Goal: Information Seeking & Learning: Learn about a topic

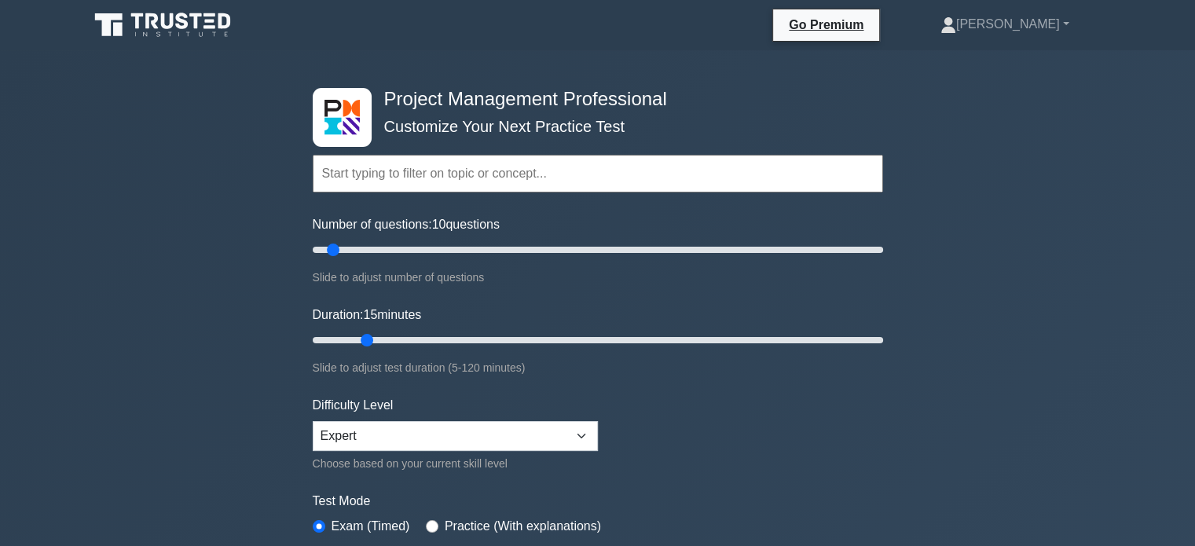
type input "15"
click at [361, 340] on input "Duration: 15 minutes" at bounding box center [598, 340] width 570 height 19
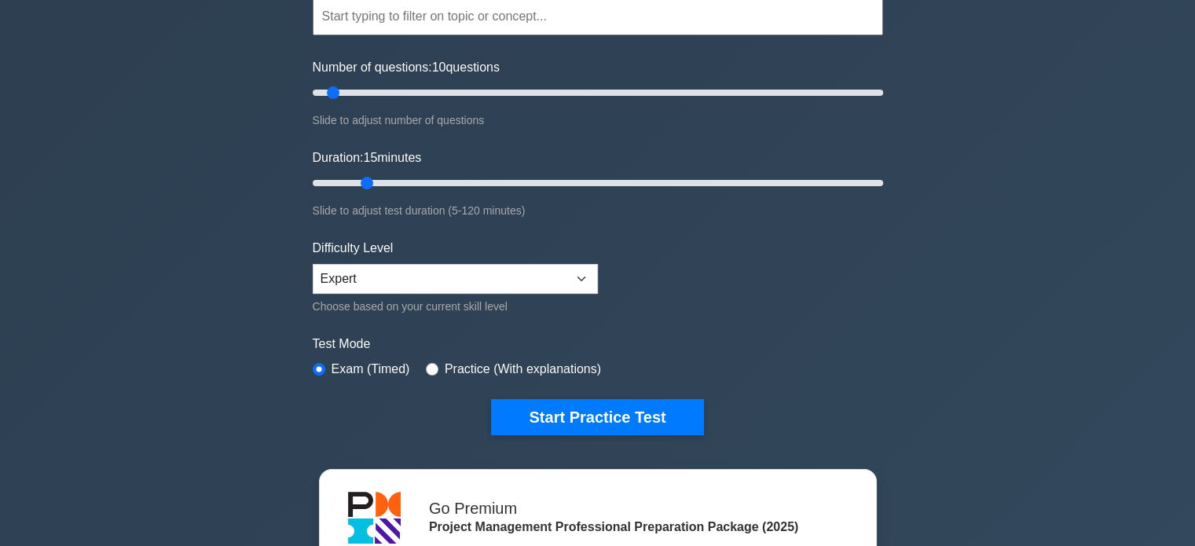
scroll to position [209, 0]
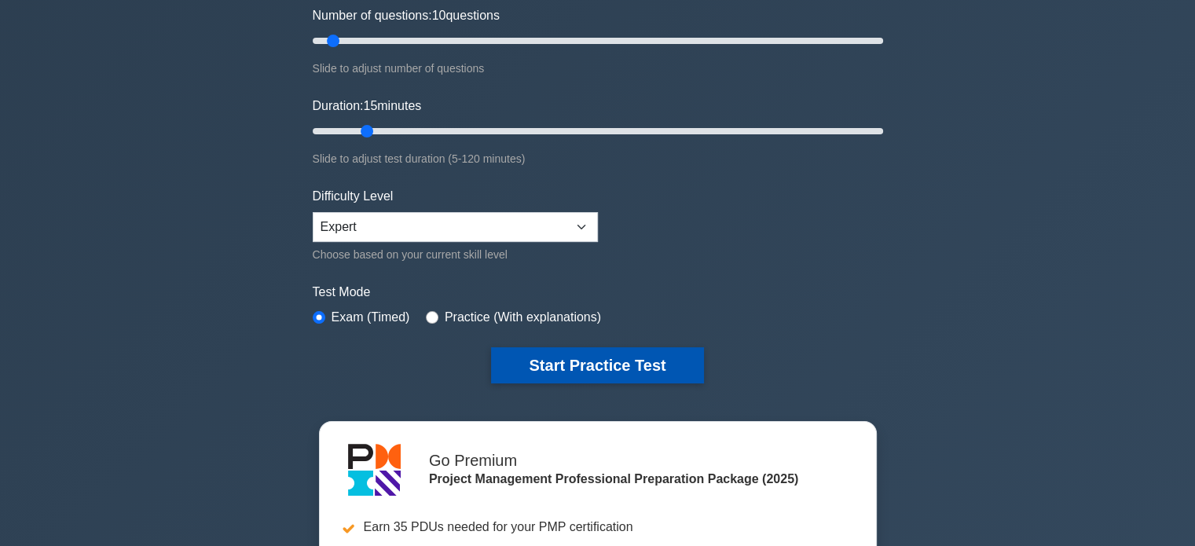
click at [595, 371] on button "Start Practice Test" at bounding box center [597, 365] width 212 height 36
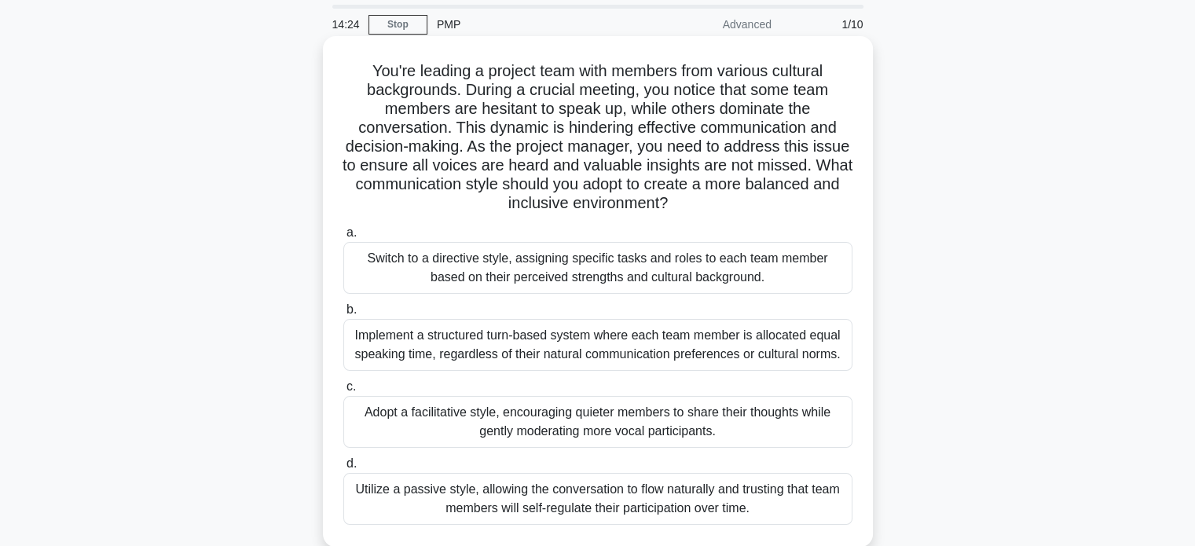
scroll to position [104, 0]
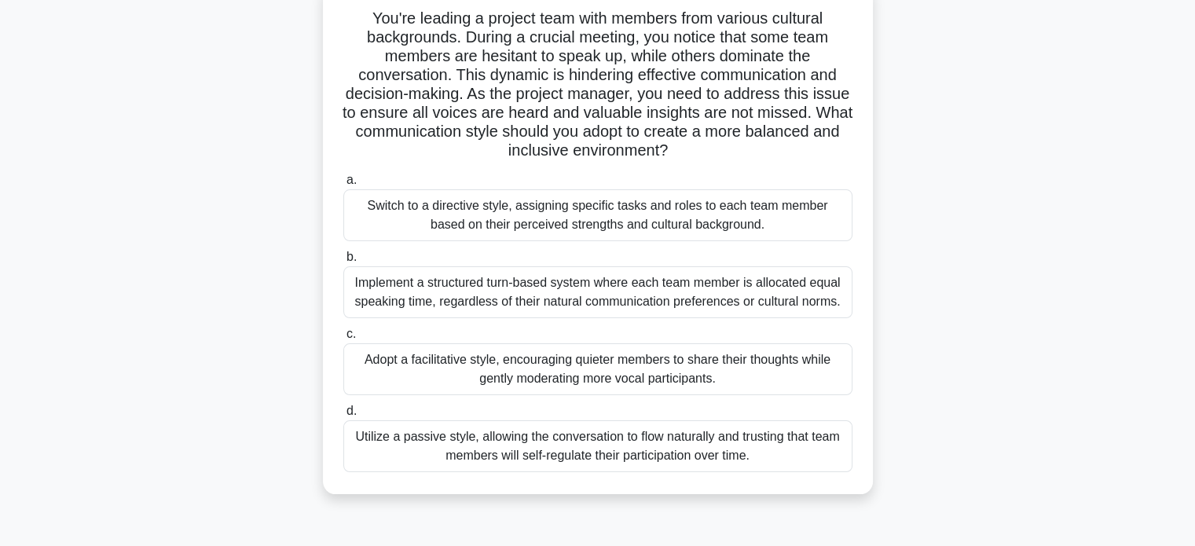
click at [599, 291] on div "Implement a structured turn-based system where each team member is allocated eq…" at bounding box center [597, 292] width 509 height 52
click at [343, 262] on input "b. Implement a structured turn-based system where each team member is allocated…" at bounding box center [343, 257] width 0 height 10
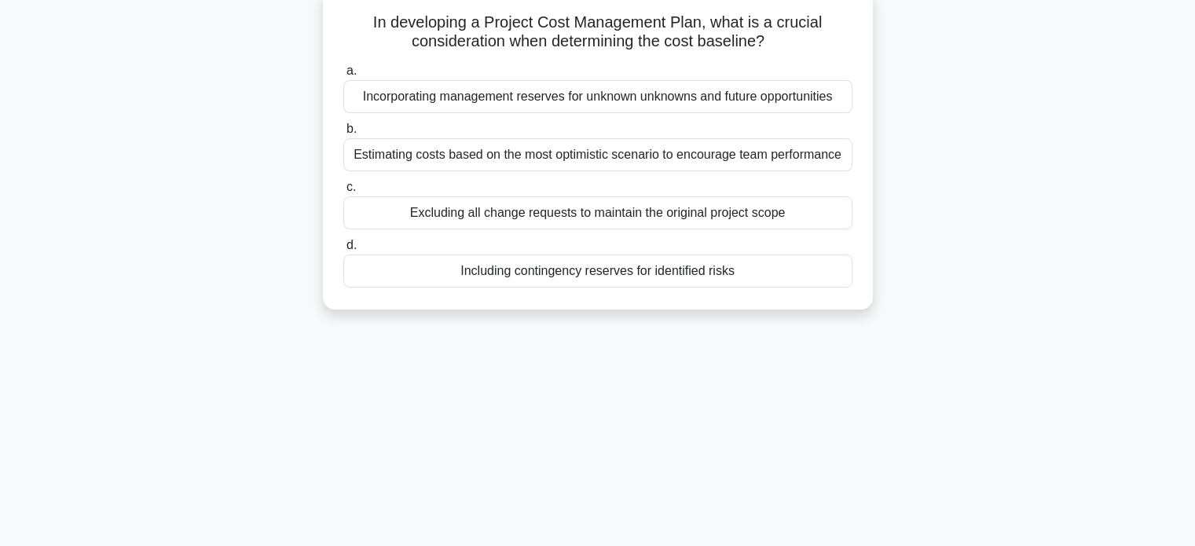
scroll to position [0, 0]
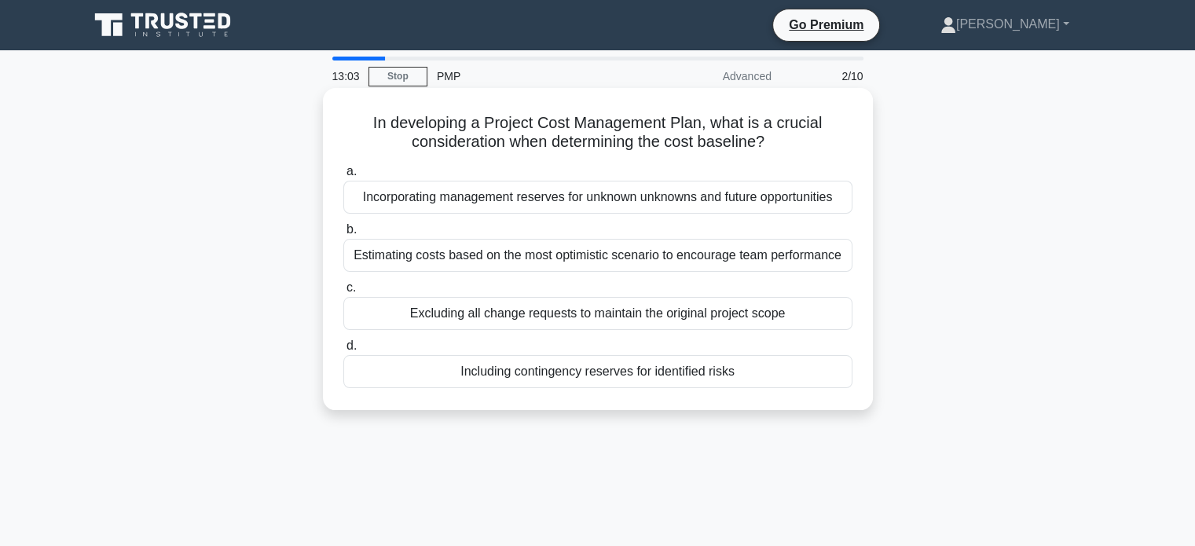
click at [618, 375] on div "Including contingency reserves for identified risks" at bounding box center [597, 371] width 509 height 33
click at [343, 351] on input "d. Including contingency reserves for identified risks" at bounding box center [343, 346] width 0 height 10
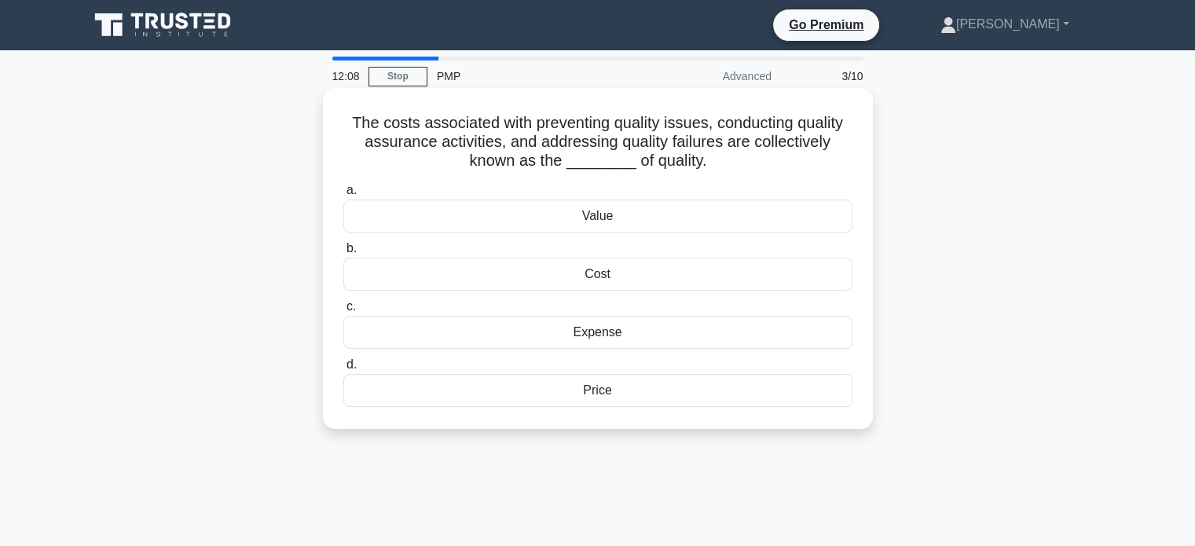
click at [634, 273] on div "Cost" at bounding box center [597, 274] width 509 height 33
click at [343, 254] on input "b. Cost" at bounding box center [343, 249] width 0 height 10
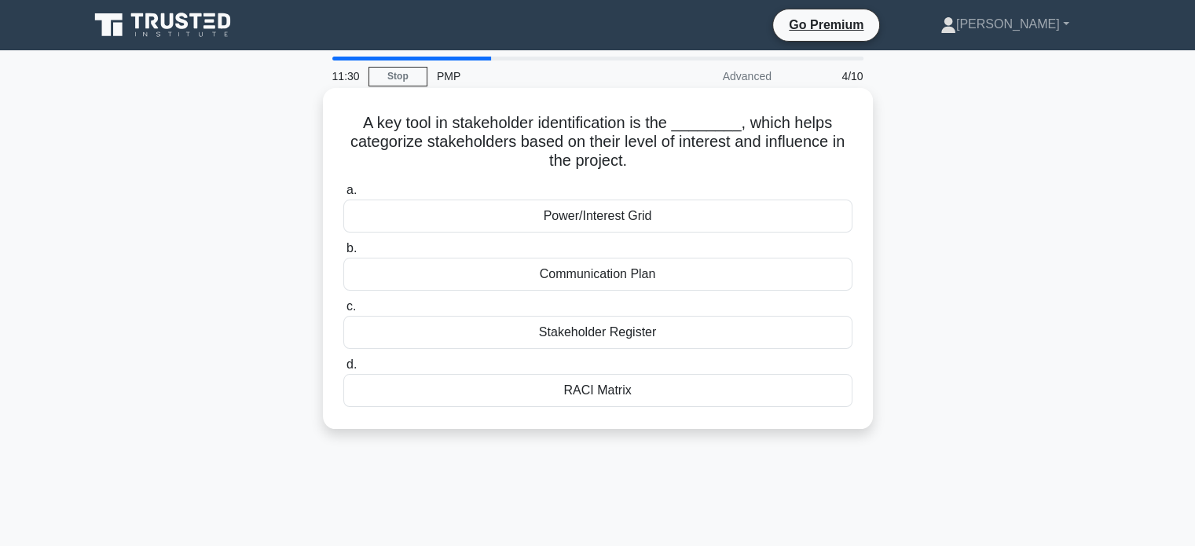
click at [672, 218] on div "Power/Interest Grid" at bounding box center [597, 216] width 509 height 33
click at [343, 196] on input "a. Power/Interest Grid" at bounding box center [343, 190] width 0 height 10
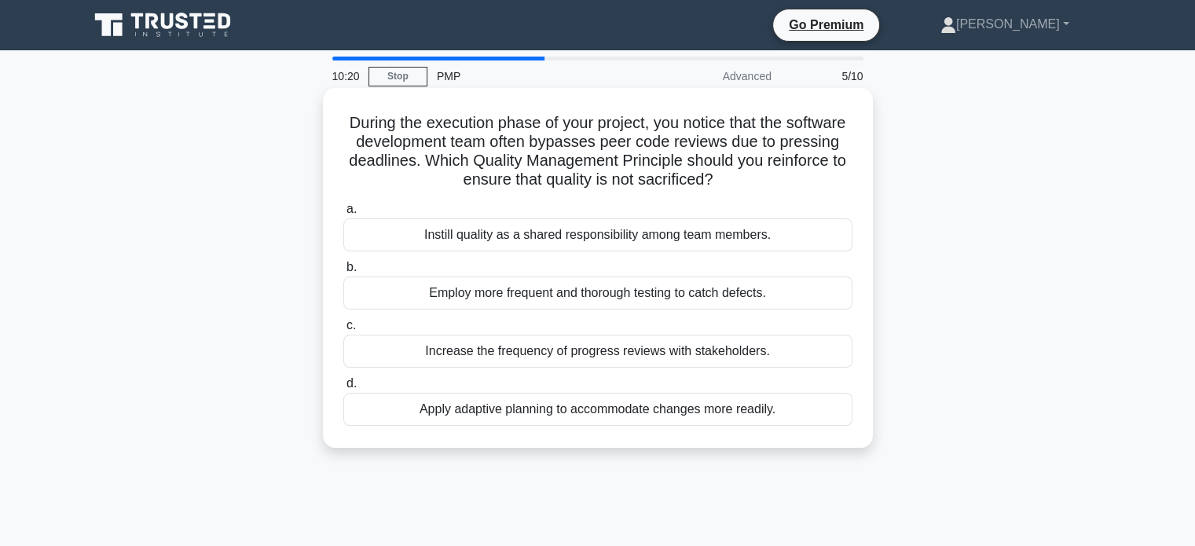
click at [566, 240] on div "Instill quality as a shared responsibility among team members." at bounding box center [597, 234] width 509 height 33
click at [343, 214] on input "a. Instill quality as a shared responsibility among team members." at bounding box center [343, 209] width 0 height 10
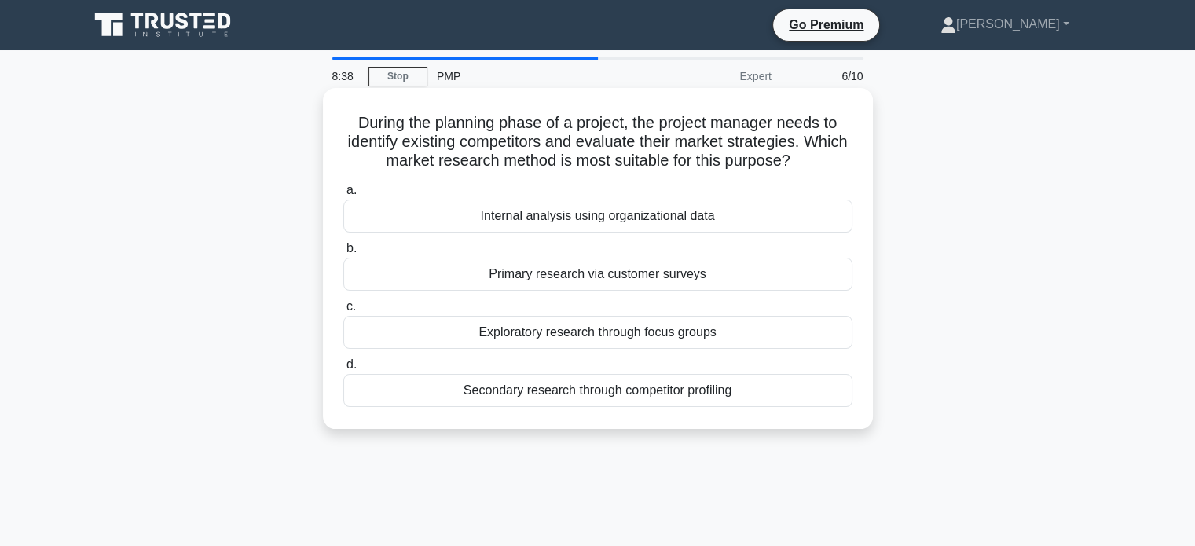
click at [556, 395] on div "Secondary research through competitor profiling" at bounding box center [597, 390] width 509 height 33
click at [343, 370] on input "d. Secondary research through competitor profiling" at bounding box center [343, 365] width 0 height 10
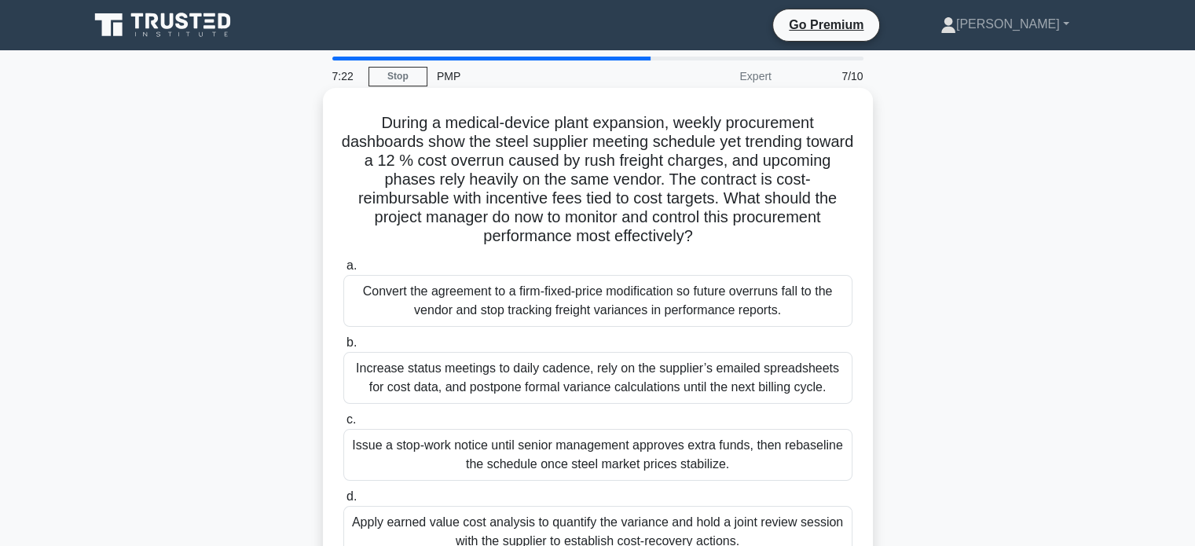
scroll to position [52, 0]
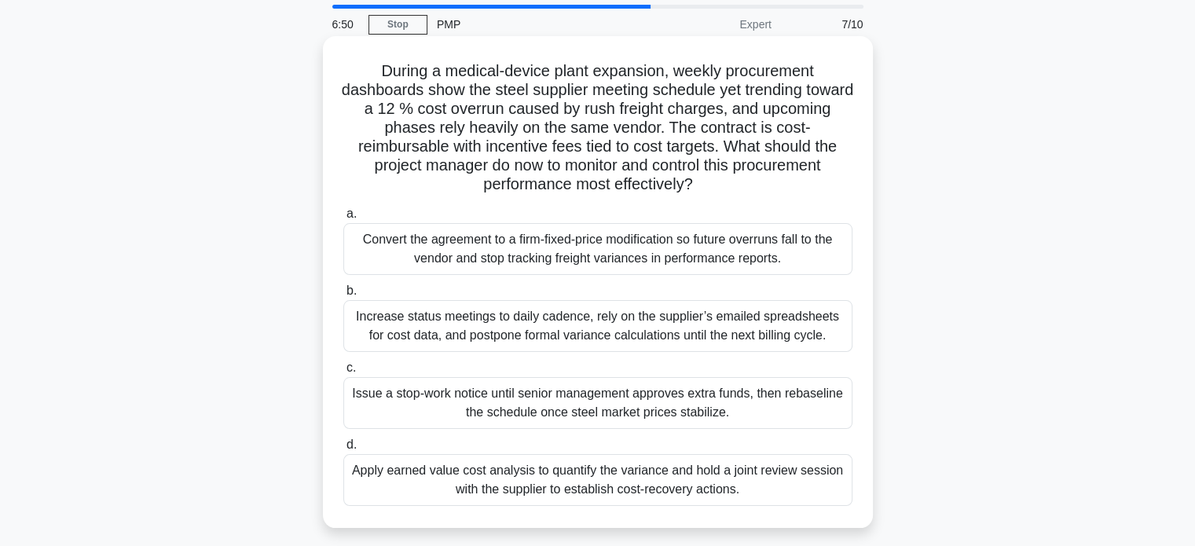
click at [758, 485] on div "Apply earned value cost analysis to quantify the variance and hold a joint revi…" at bounding box center [597, 480] width 509 height 52
click at [343, 450] on input "d. Apply earned value cost analysis to quantify the variance and hold a joint r…" at bounding box center [343, 445] width 0 height 10
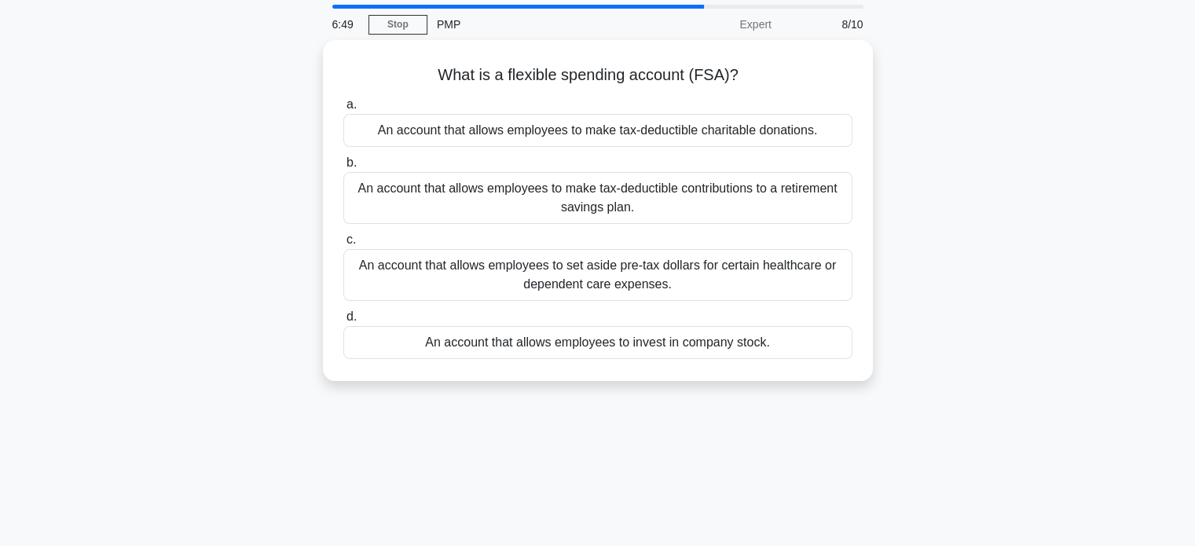
scroll to position [0, 0]
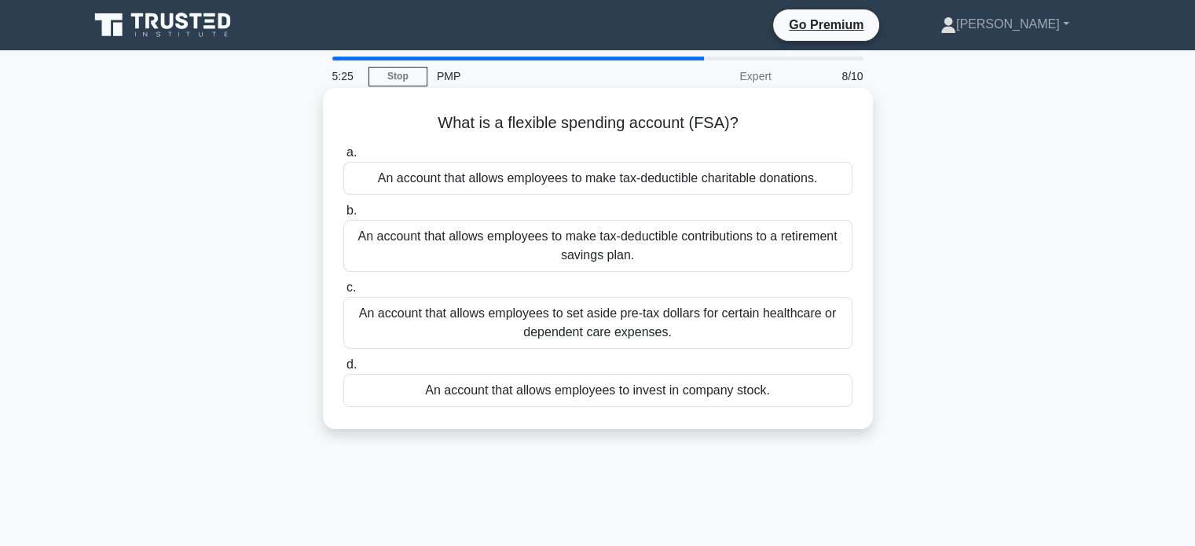
click at [729, 324] on div "An account that allows employees to set aside pre-tax dollars for certain healt…" at bounding box center [597, 323] width 509 height 52
click at [343, 293] on input "c. An account that allows employees to set aside pre-tax dollars for certain he…" at bounding box center [343, 288] width 0 height 10
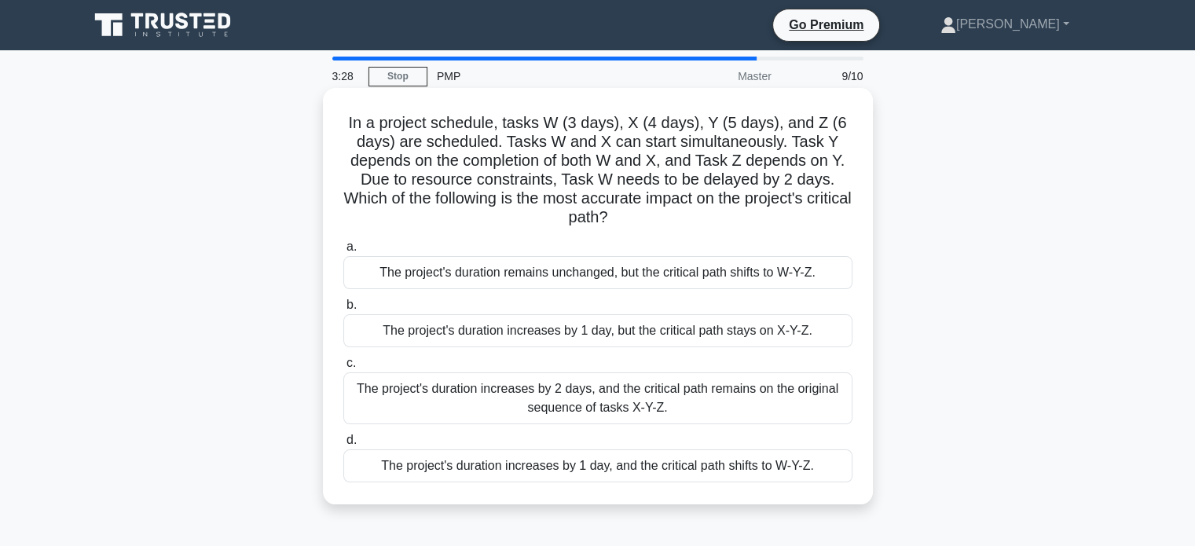
click at [714, 474] on div "The project's duration increases by 1 day, and the critical path shifts to W-Y-…" at bounding box center [597, 465] width 509 height 33
click at [343, 445] on input "d. The project's duration increases by 1 day, and the critical path shifts to W…" at bounding box center [343, 440] width 0 height 10
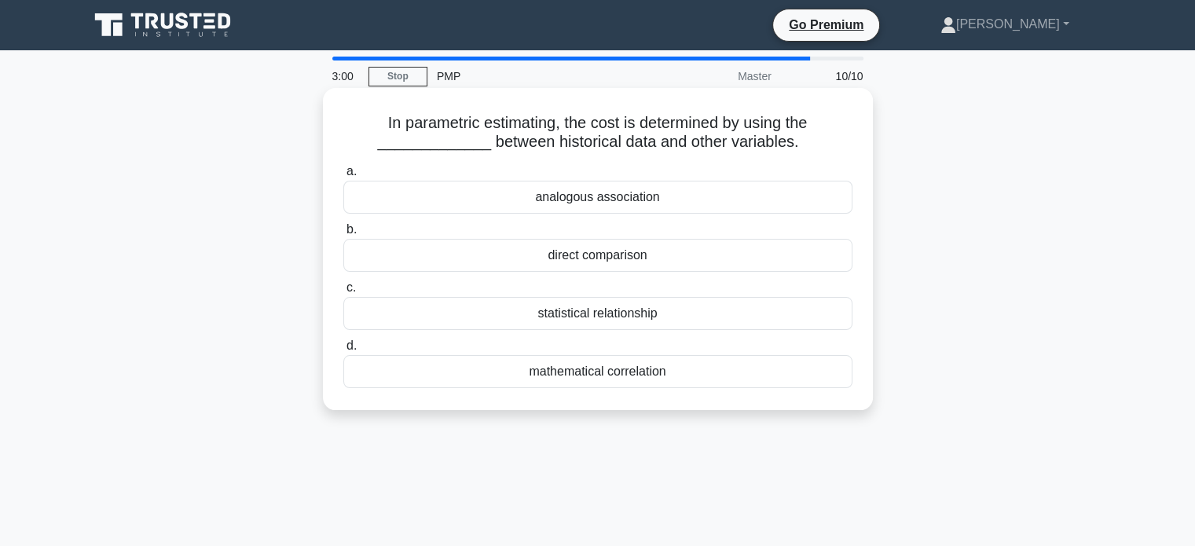
click at [669, 379] on div "mathematical correlation" at bounding box center [597, 371] width 509 height 33
click at [343, 351] on input "d. mathematical correlation" at bounding box center [343, 346] width 0 height 10
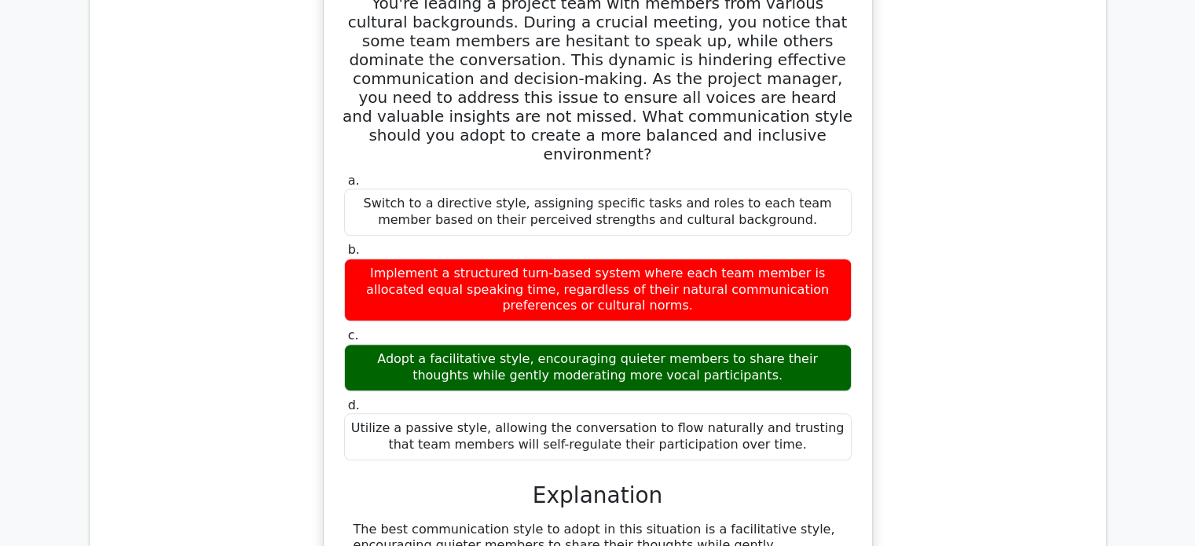
scroll to position [1204, 0]
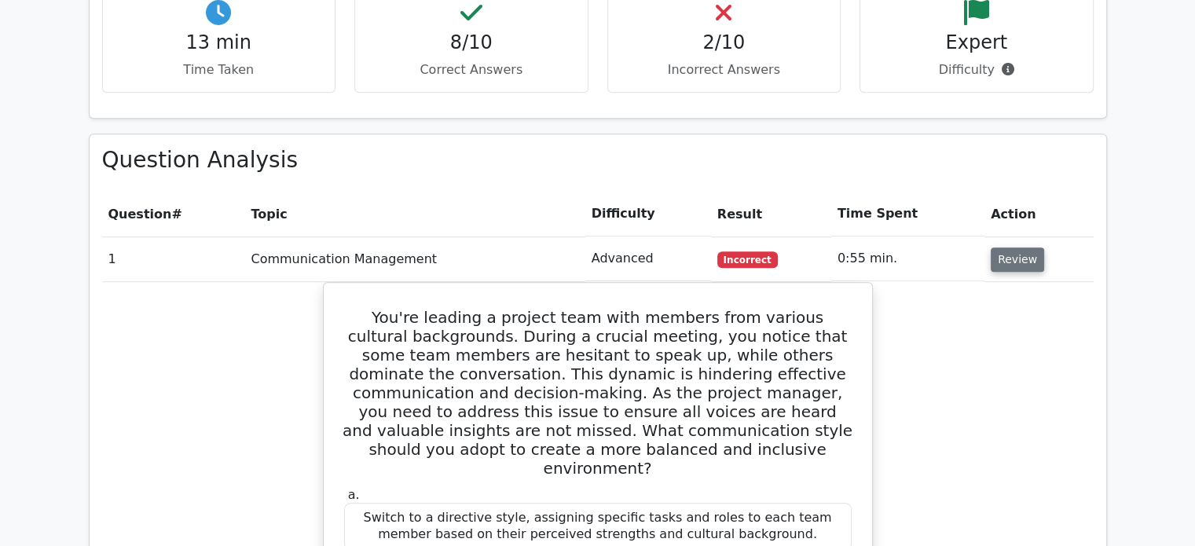
click at [1027, 247] on button "Review" at bounding box center [1017, 259] width 53 height 24
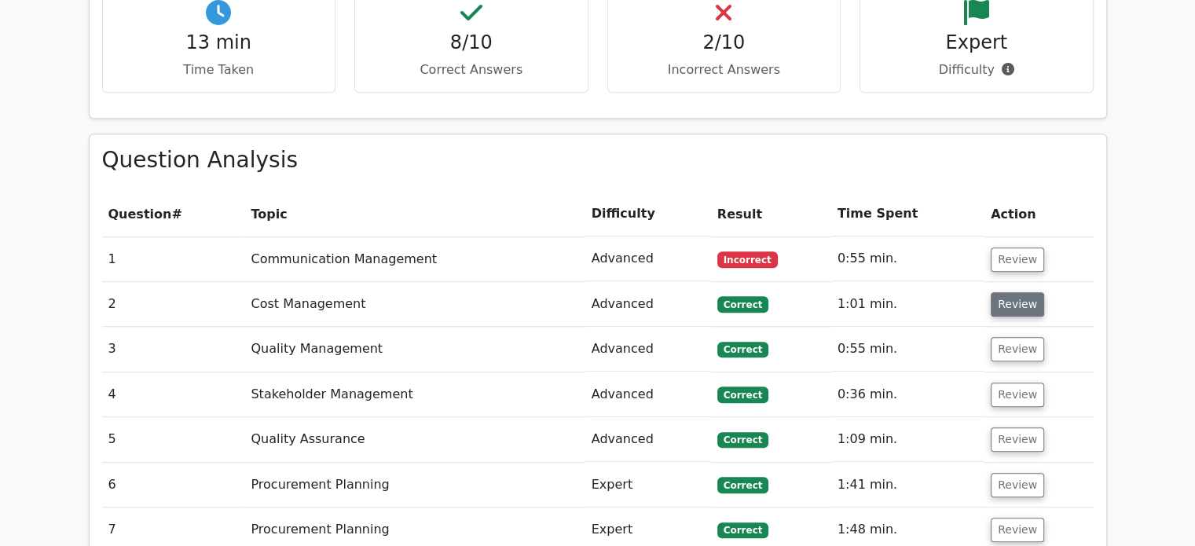
click at [1013, 292] on button "Review" at bounding box center [1017, 304] width 53 height 24
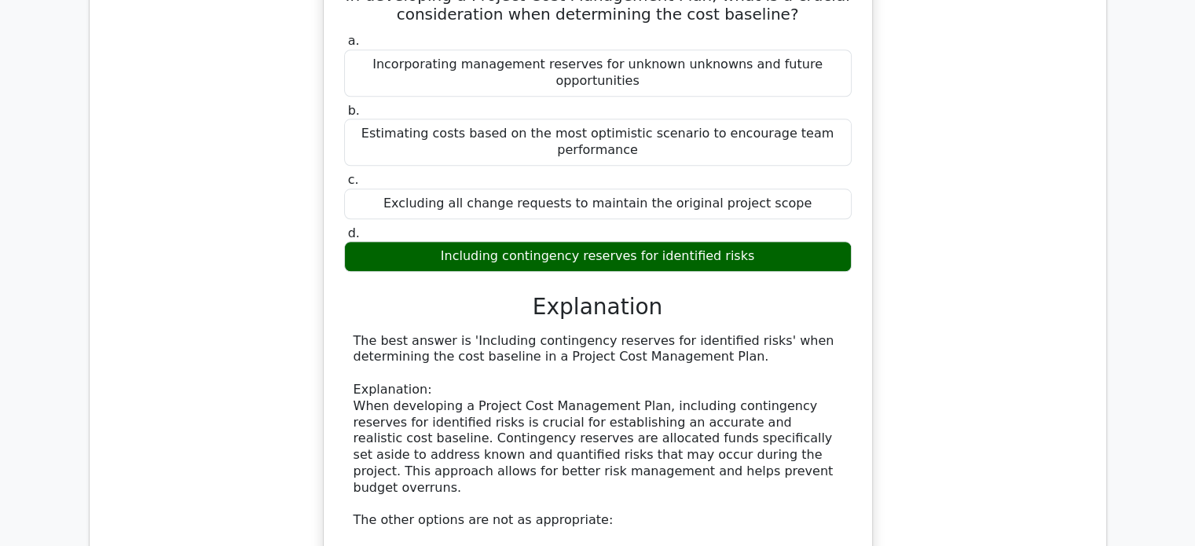
scroll to position [1361, 0]
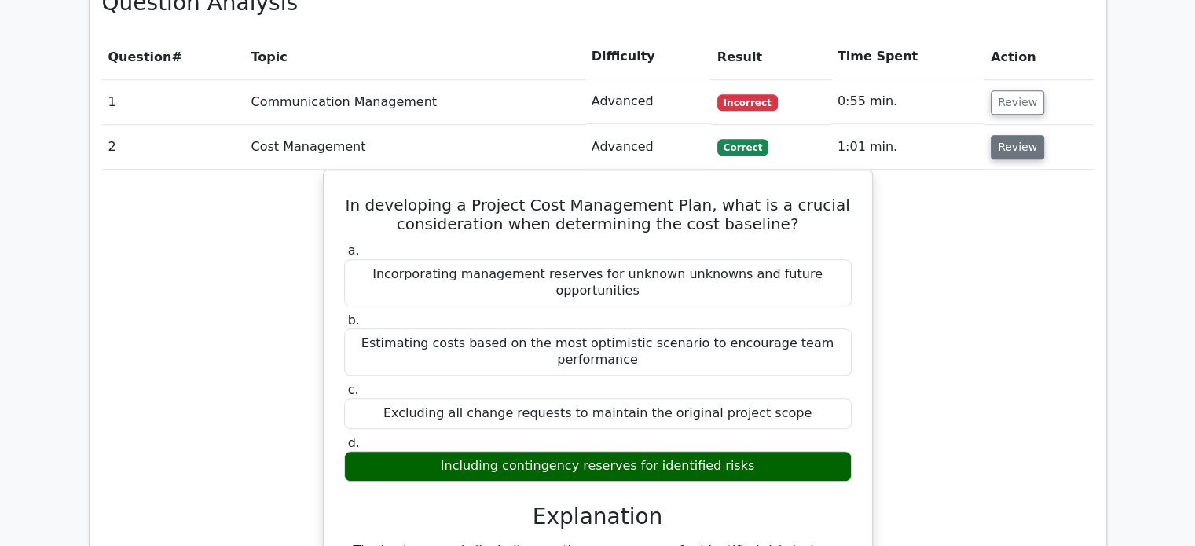
click at [1002, 135] on button "Review" at bounding box center [1017, 147] width 53 height 24
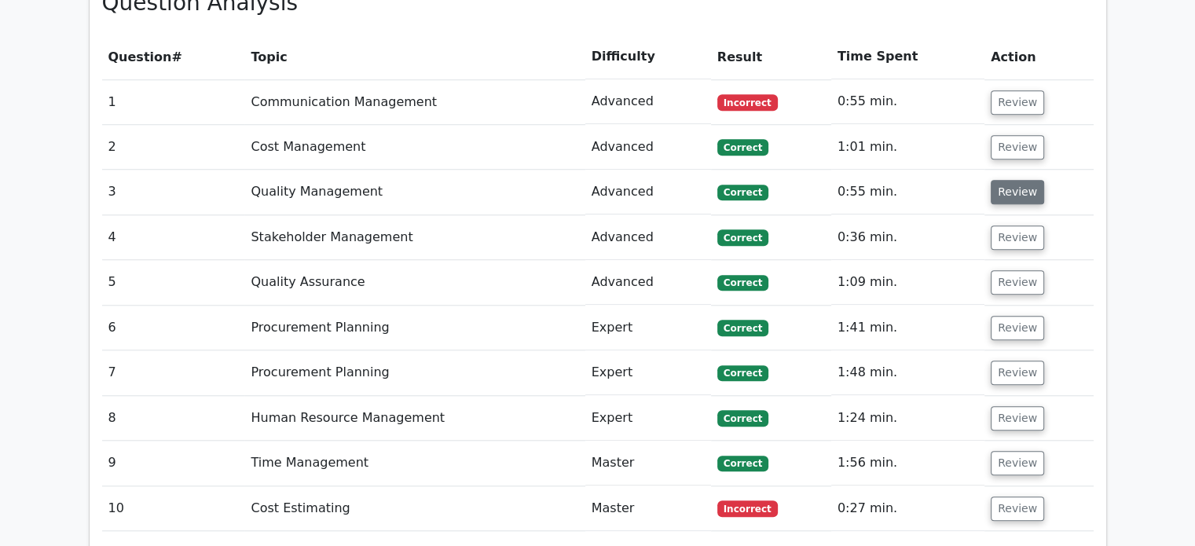
click at [998, 180] on button "Review" at bounding box center [1017, 192] width 53 height 24
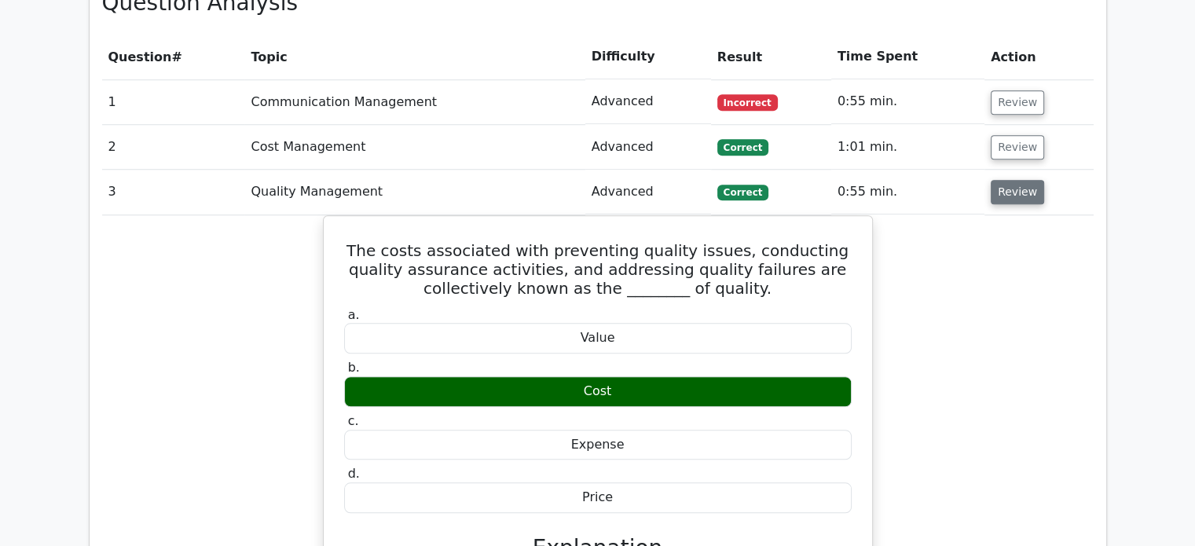
click at [999, 180] on button "Review" at bounding box center [1017, 192] width 53 height 24
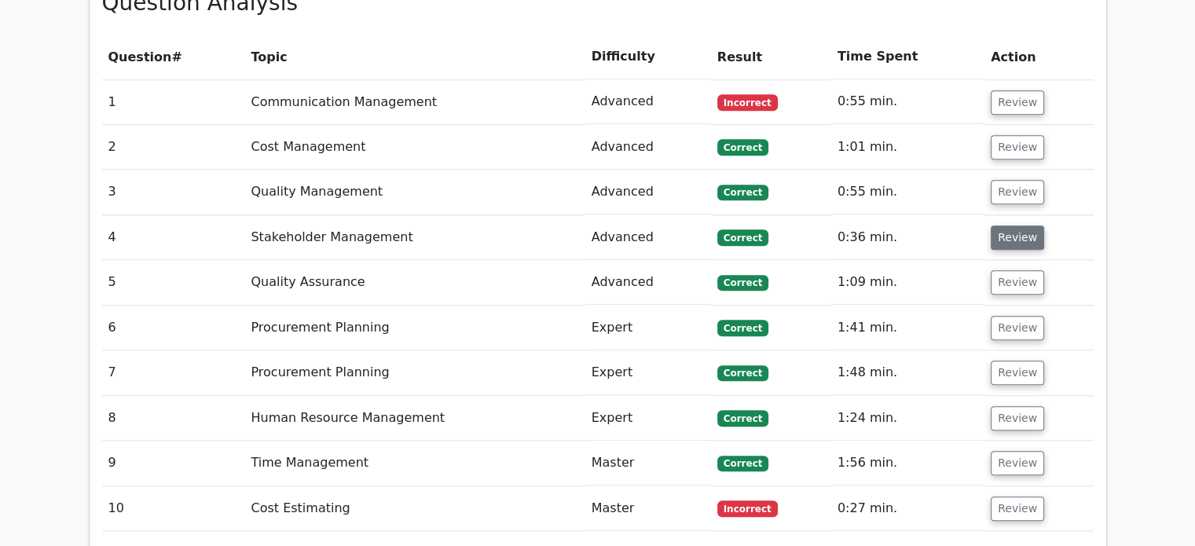
click at [1006, 225] on button "Review" at bounding box center [1017, 237] width 53 height 24
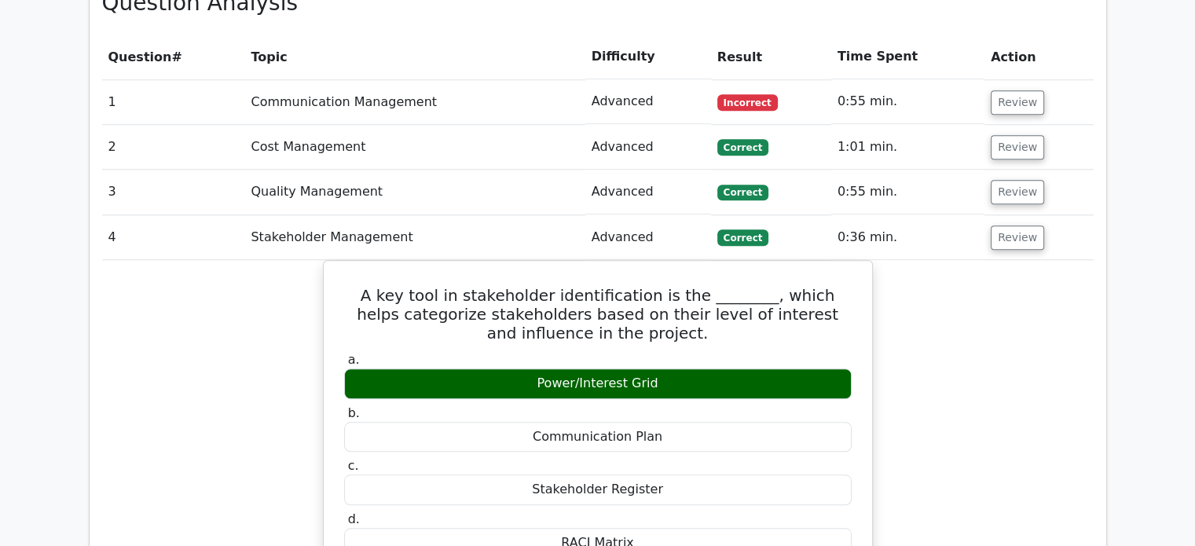
scroll to position [1466, 0]
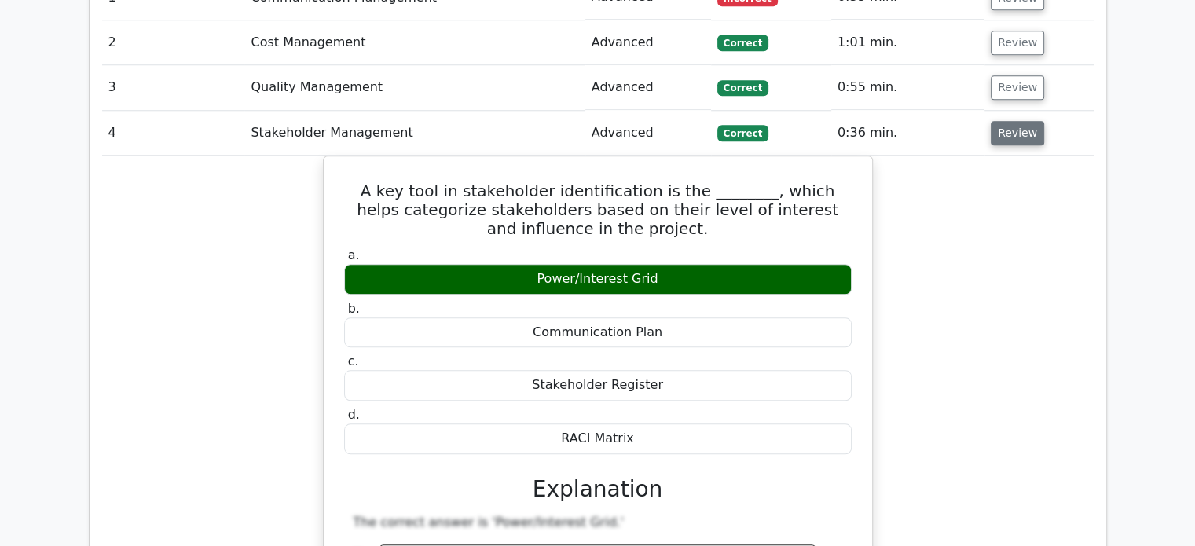
click at [1024, 121] on button "Review" at bounding box center [1017, 133] width 53 height 24
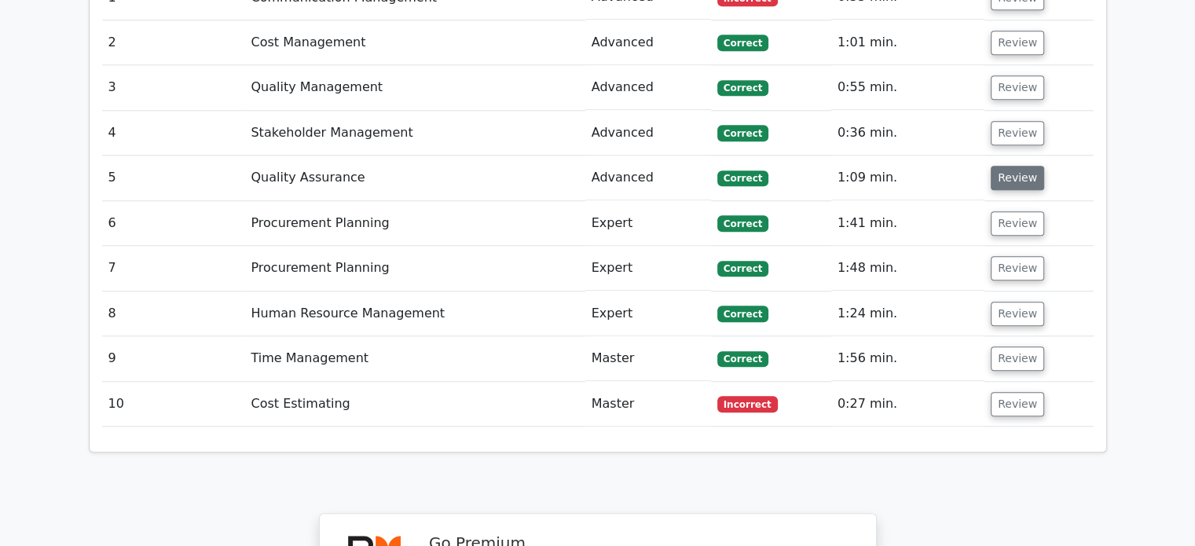
click at [1021, 166] on button "Review" at bounding box center [1017, 178] width 53 height 24
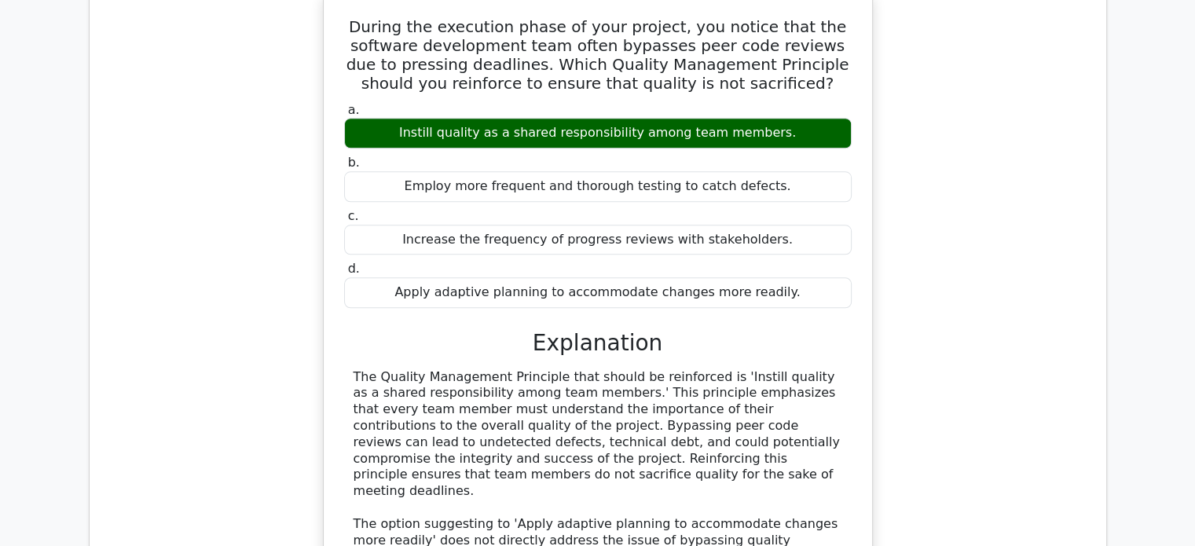
scroll to position [1361, 0]
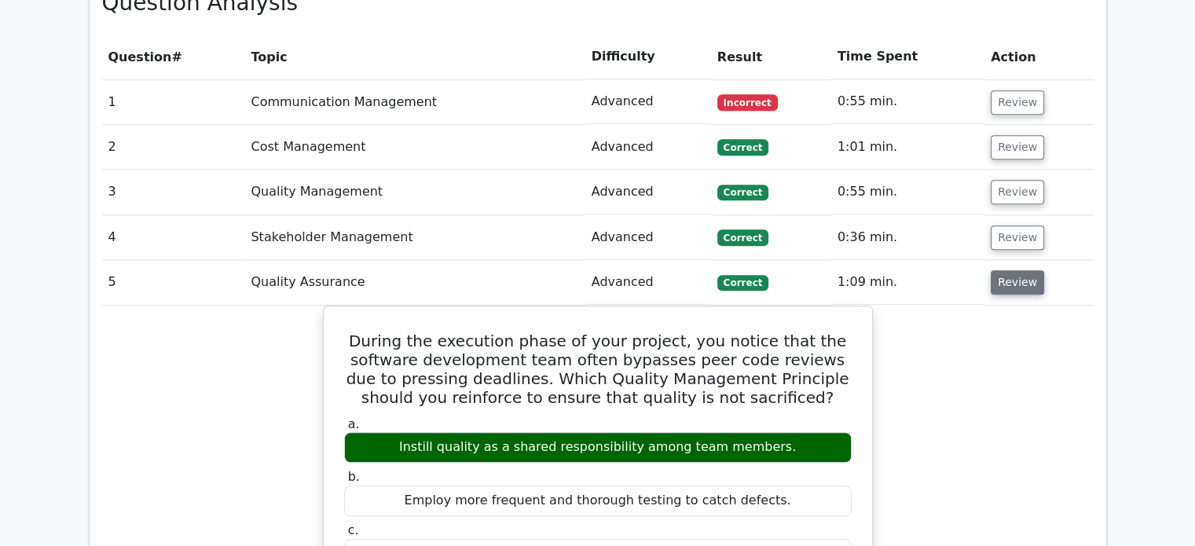
click at [1022, 270] on button "Review" at bounding box center [1017, 282] width 53 height 24
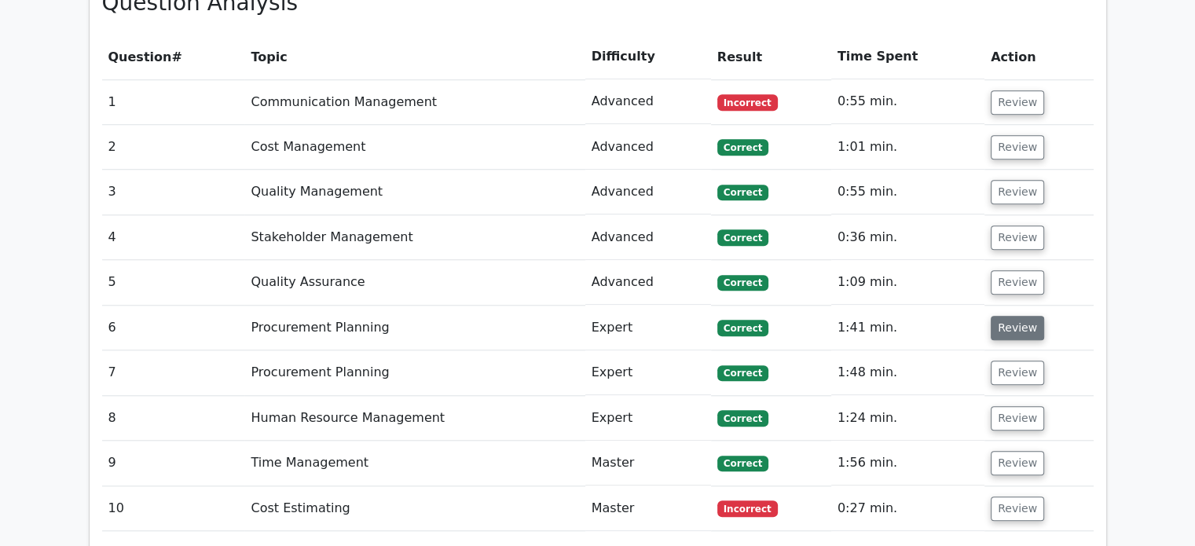
click at [1020, 316] on button "Review" at bounding box center [1017, 328] width 53 height 24
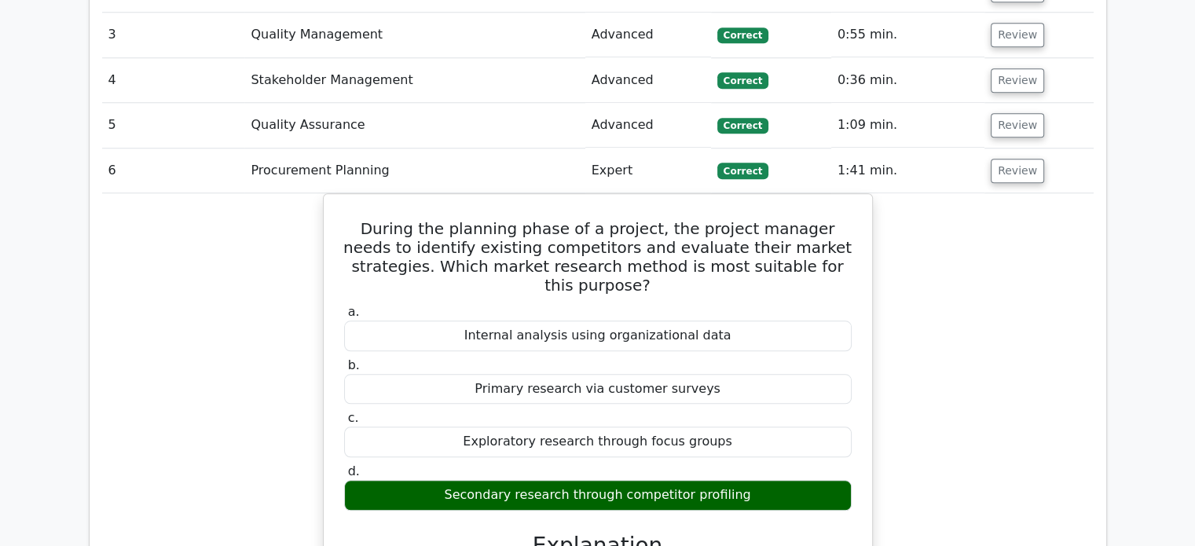
scroll to position [1466, 0]
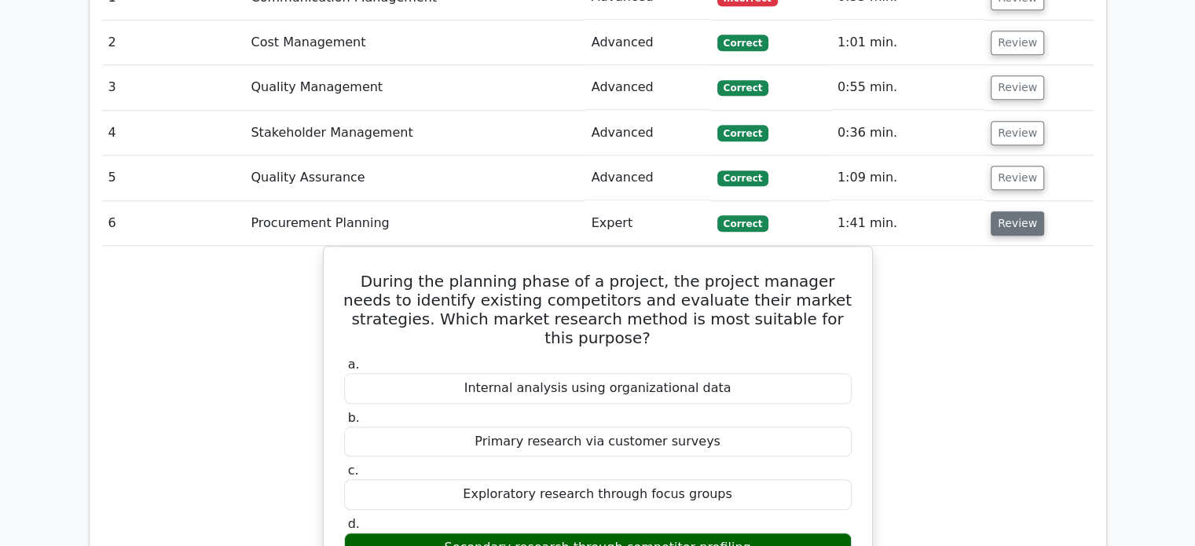
click at [1009, 211] on button "Review" at bounding box center [1017, 223] width 53 height 24
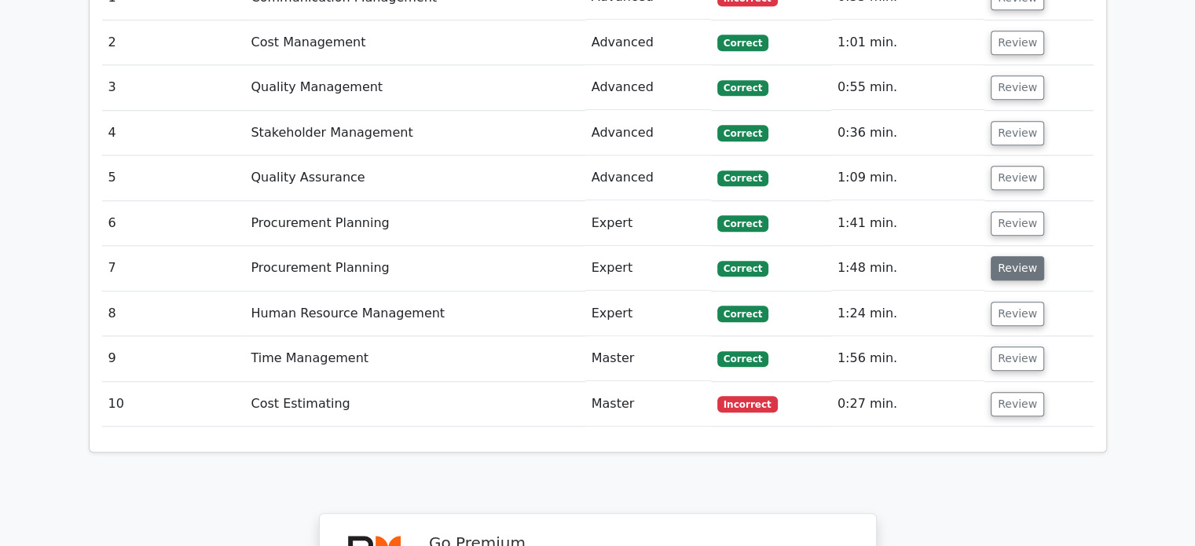
click at [1008, 256] on button "Review" at bounding box center [1017, 268] width 53 height 24
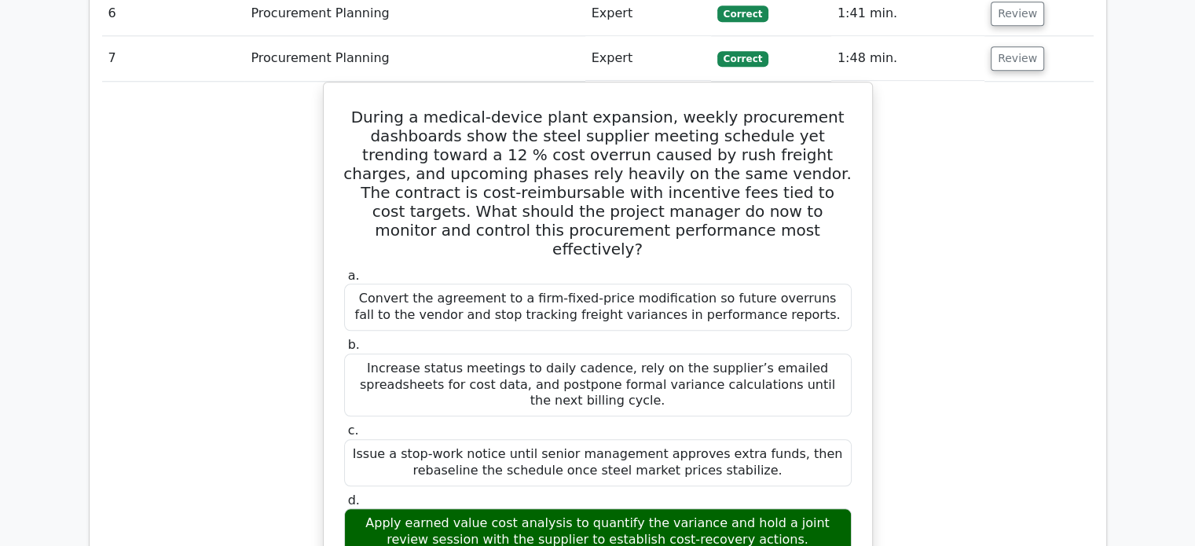
scroll to position [1623, 0]
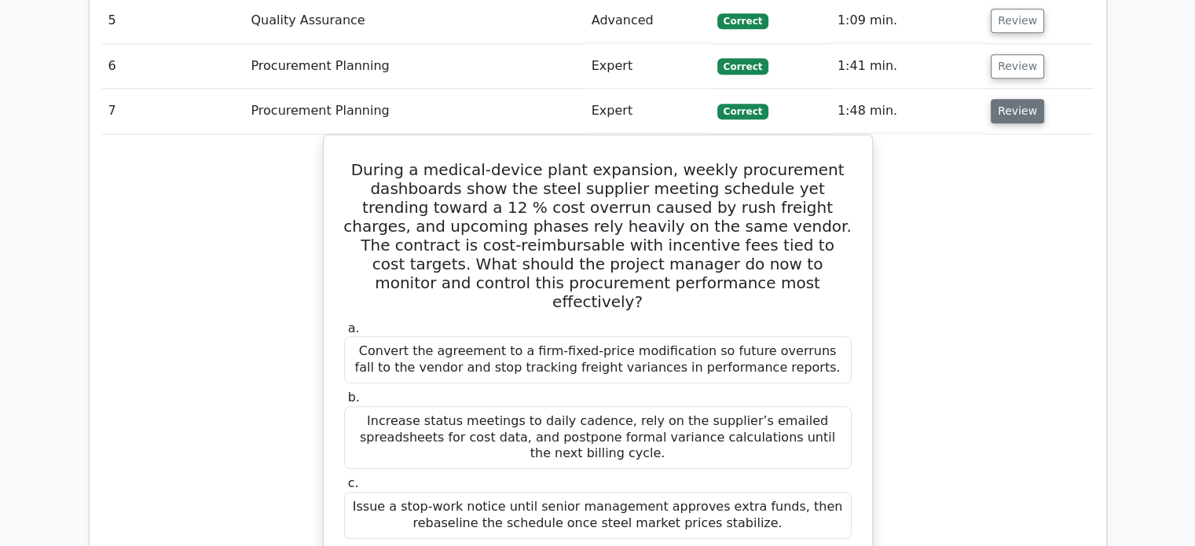
click at [1018, 99] on button "Review" at bounding box center [1017, 111] width 53 height 24
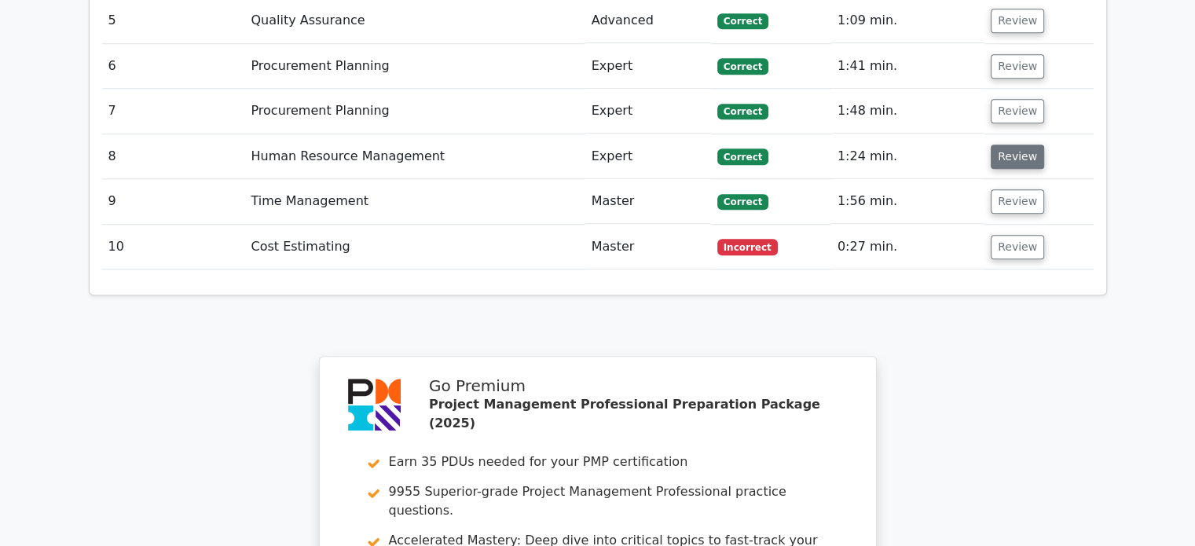
click at [1013, 145] on button "Review" at bounding box center [1017, 157] width 53 height 24
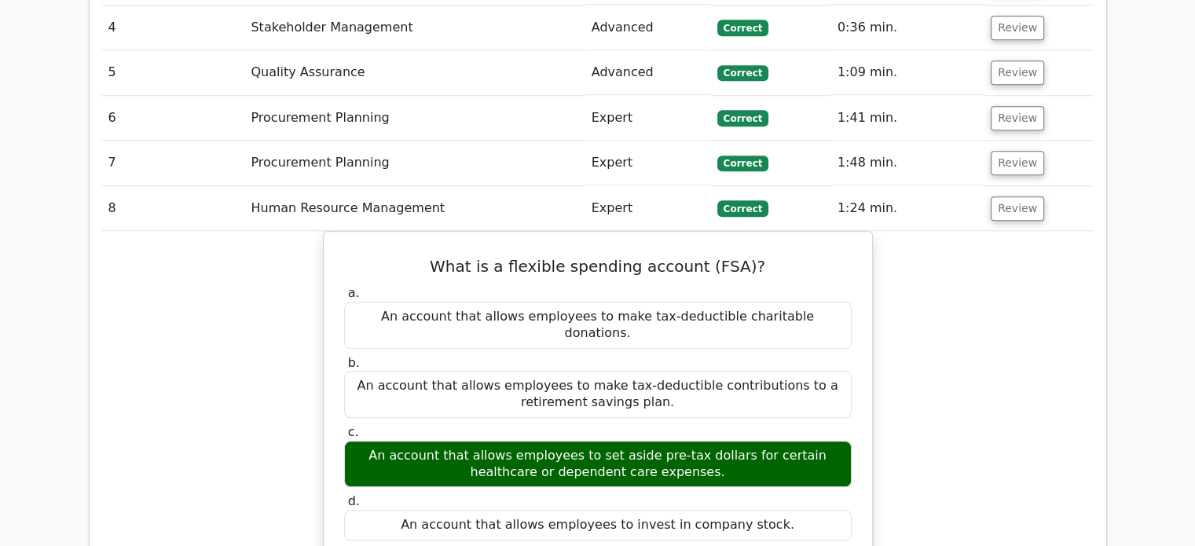
scroll to position [1519, 0]
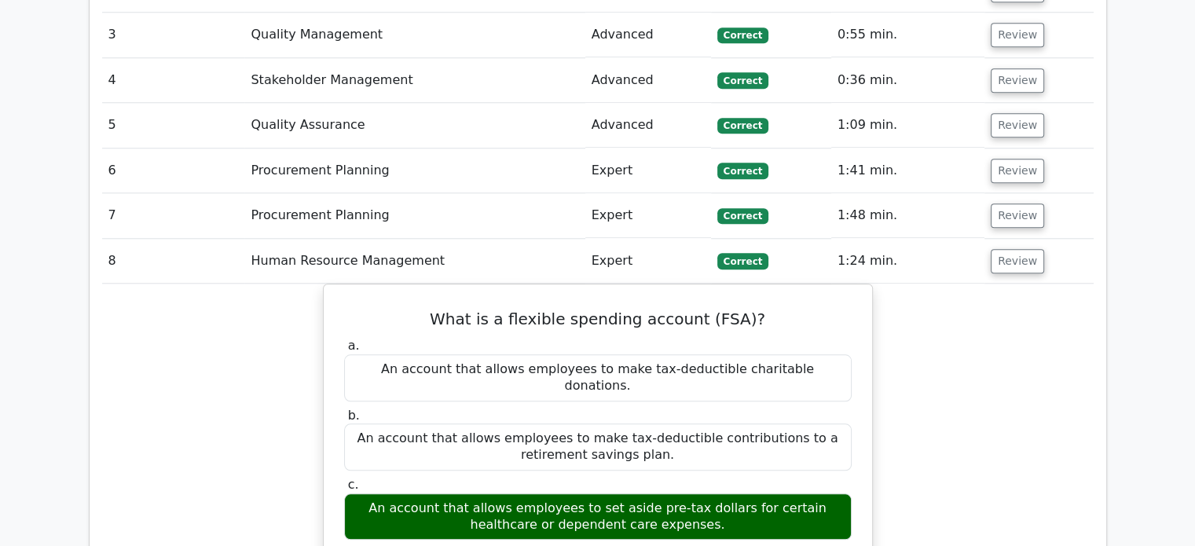
click at [1020, 239] on td "Review" at bounding box center [1038, 261] width 109 height 45
click at [1018, 249] on button "Review" at bounding box center [1017, 261] width 53 height 24
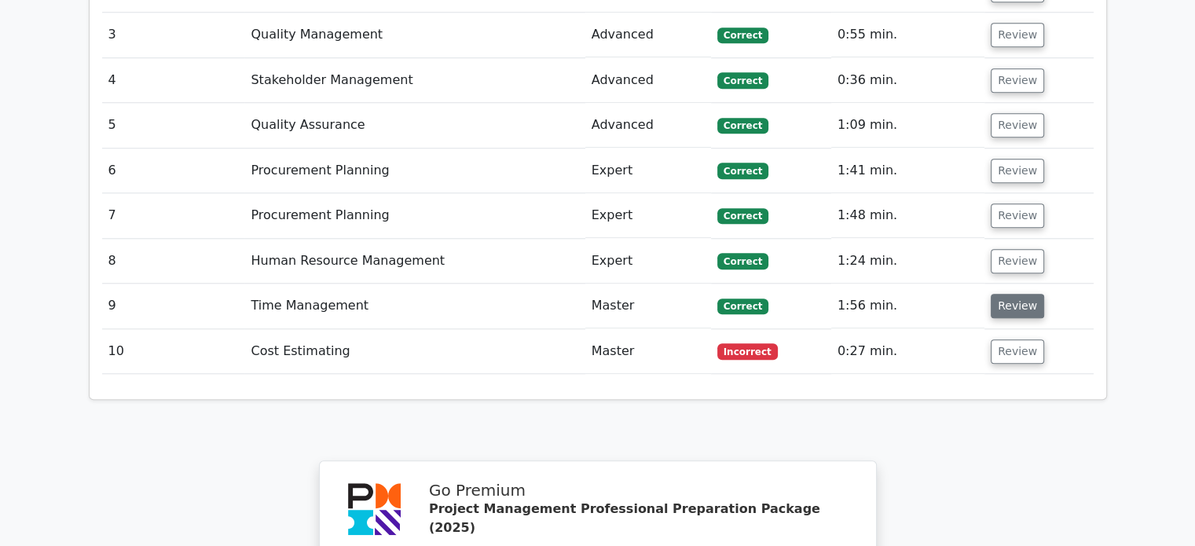
click at [1012, 294] on button "Review" at bounding box center [1017, 306] width 53 height 24
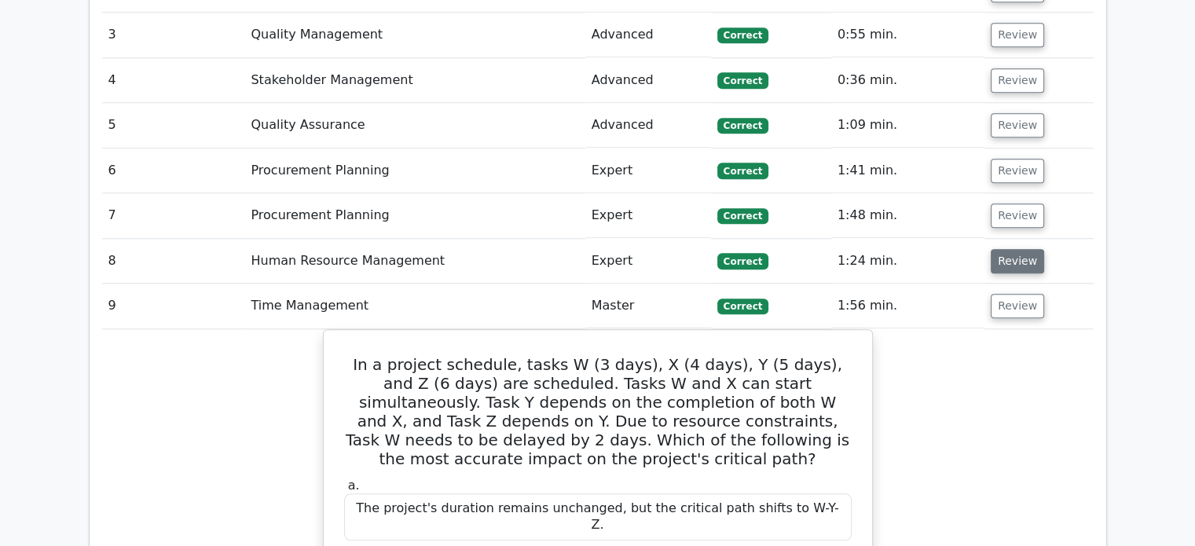
click at [1021, 249] on button "Review" at bounding box center [1017, 261] width 53 height 24
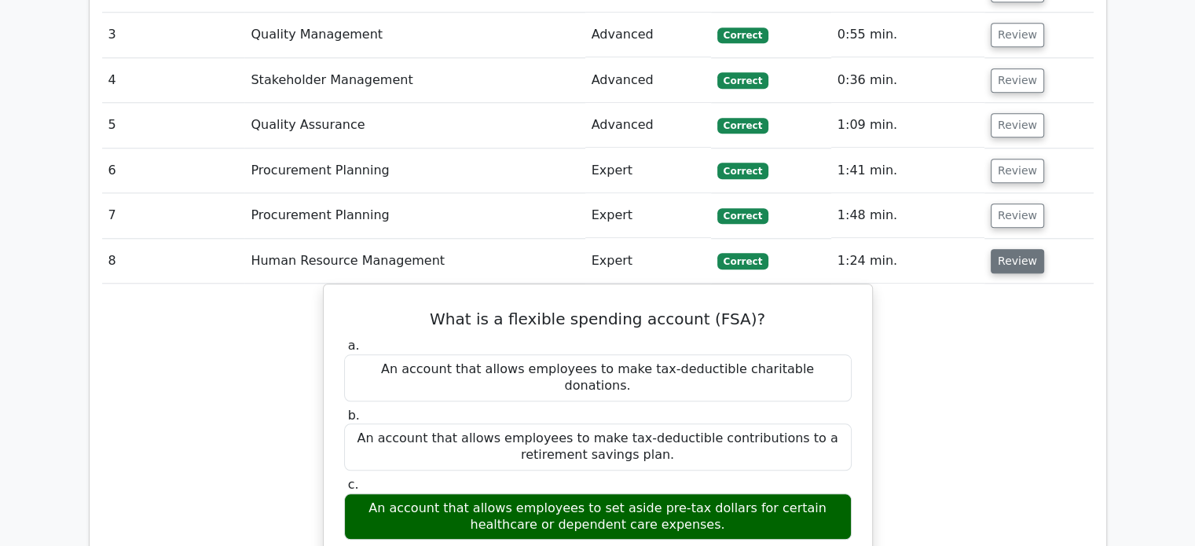
click at [1021, 249] on button "Review" at bounding box center [1017, 261] width 53 height 24
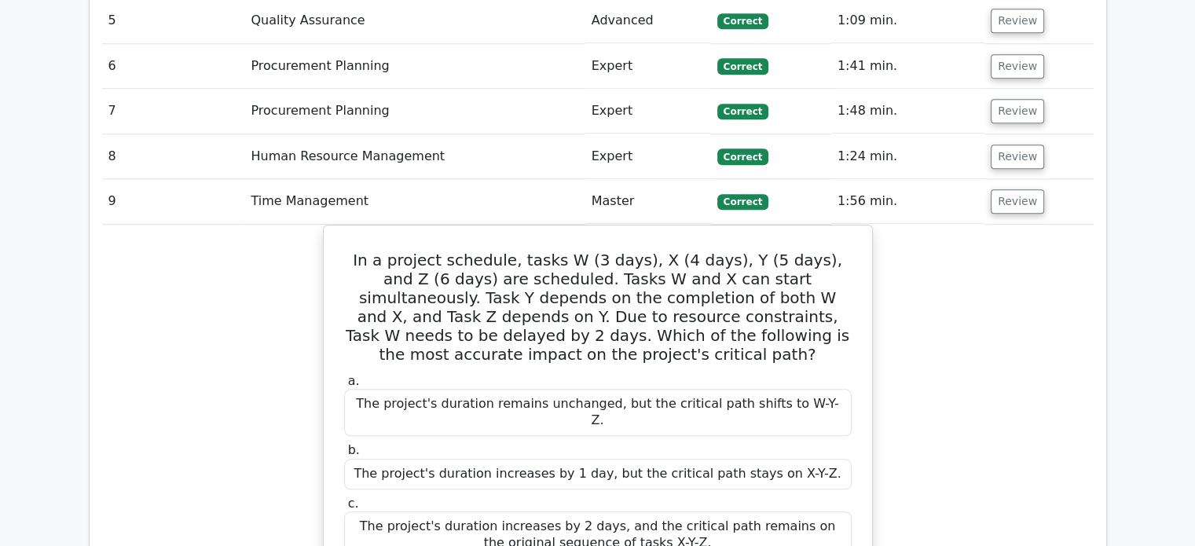
scroll to position [1571, 0]
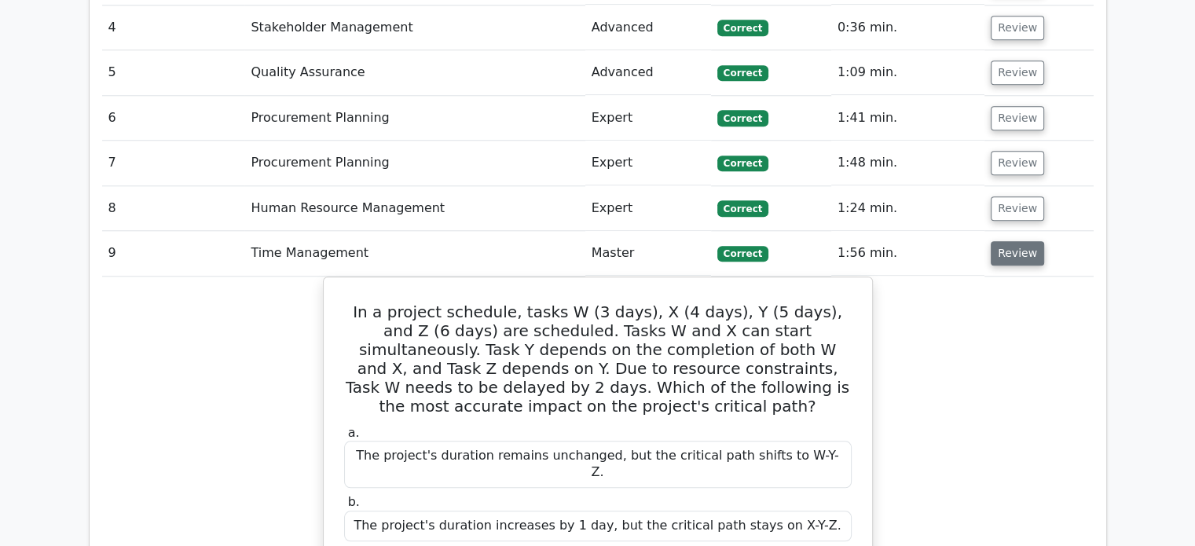
click at [1017, 241] on button "Review" at bounding box center [1017, 253] width 53 height 24
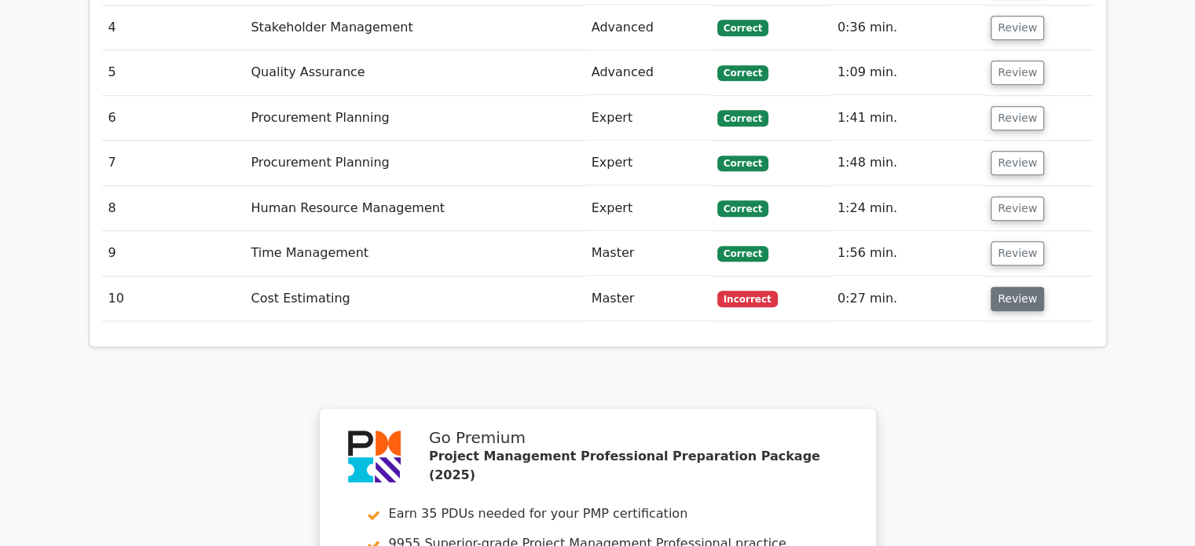
click at [1014, 287] on button "Review" at bounding box center [1017, 299] width 53 height 24
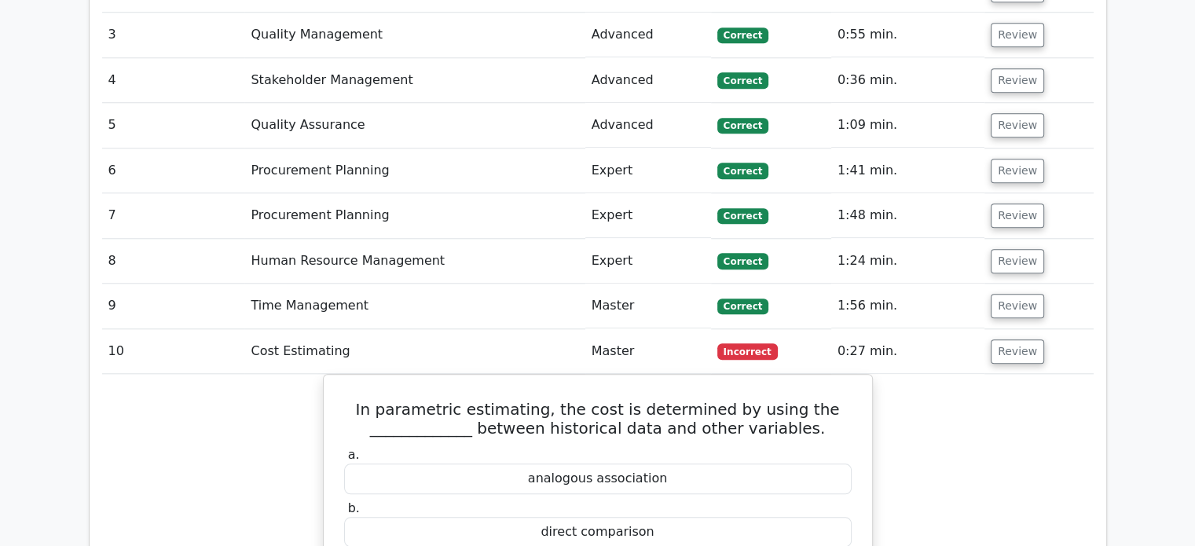
scroll to position [1728, 0]
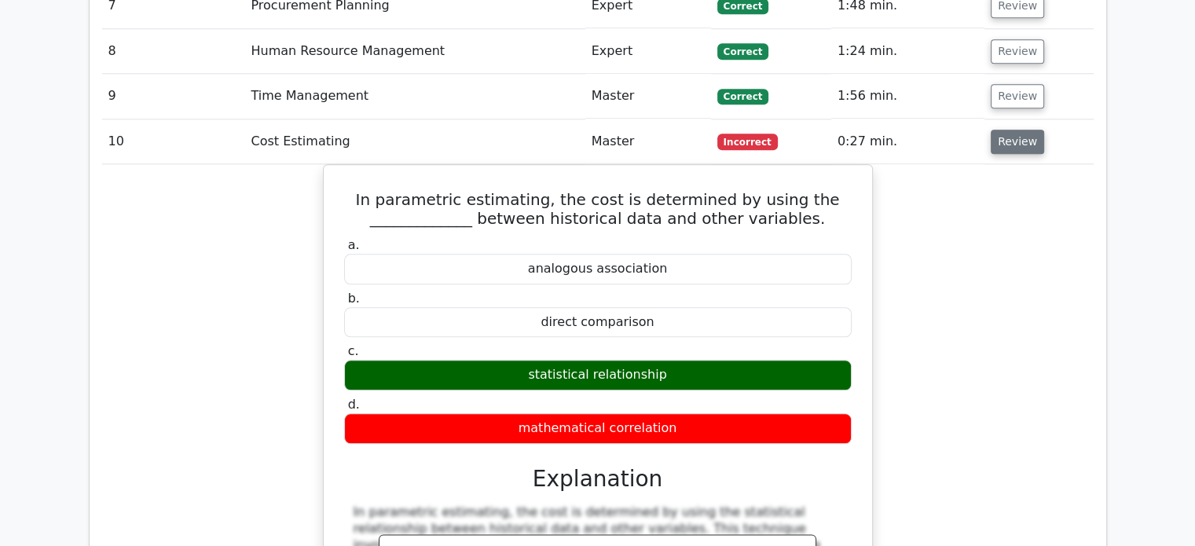
click at [1016, 130] on button "Review" at bounding box center [1017, 142] width 53 height 24
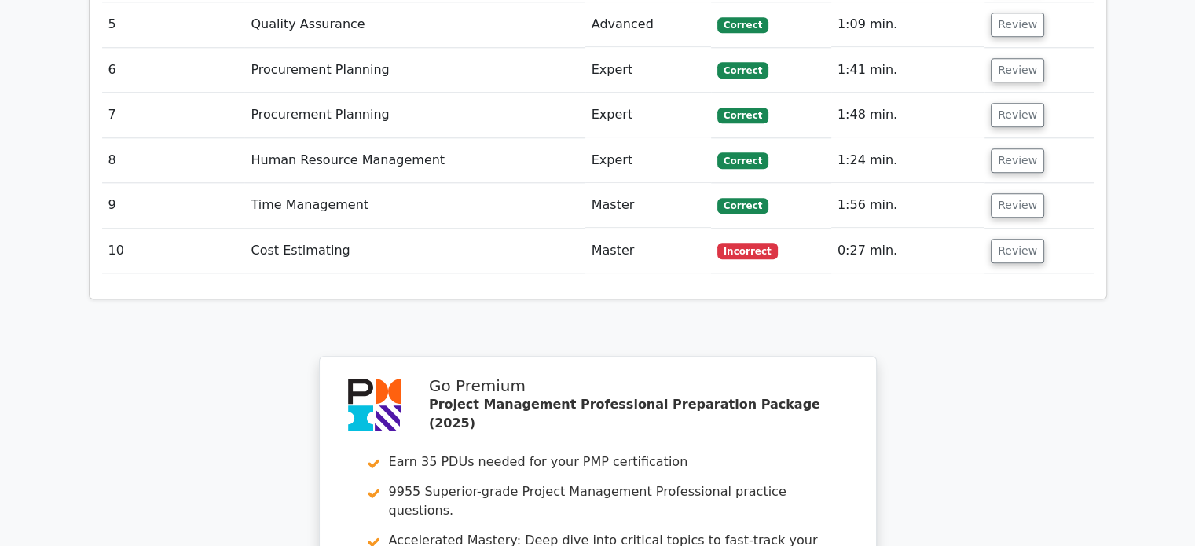
scroll to position [1885, 0]
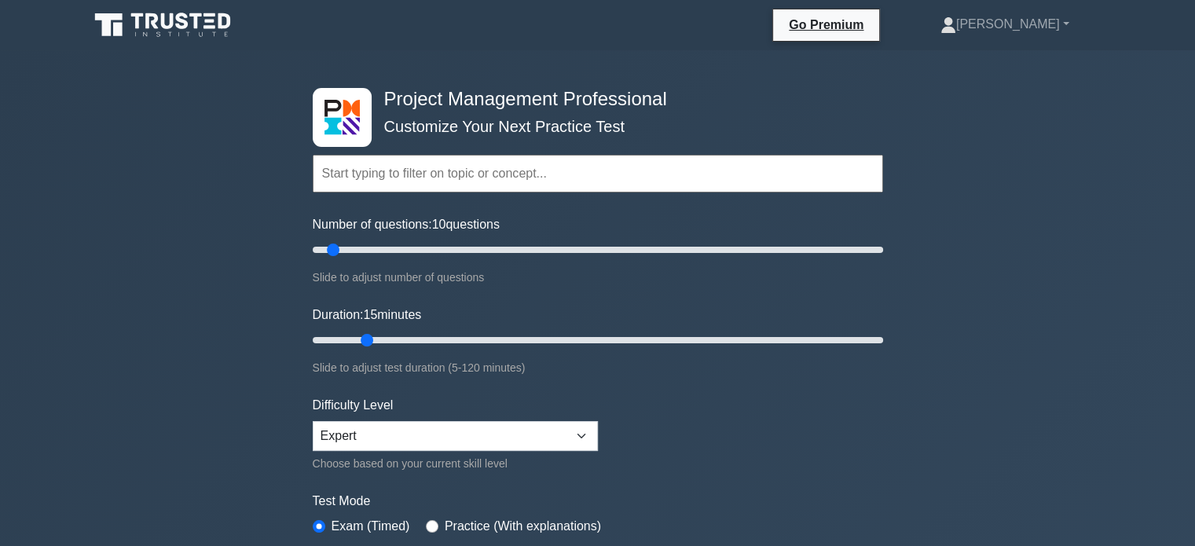
drag, startPoint x: 346, startPoint y: 338, endPoint x: 358, endPoint y: 338, distance: 12.6
type input "15"
click at [358, 338] on input "Duration: 15 minutes" at bounding box center [598, 340] width 570 height 19
click at [936, 380] on div "Project Management Professional Customize Your Next Practice Test Topics Scope …" at bounding box center [597, 529] width 1195 height 958
